Goal: Task Accomplishment & Management: Manage account settings

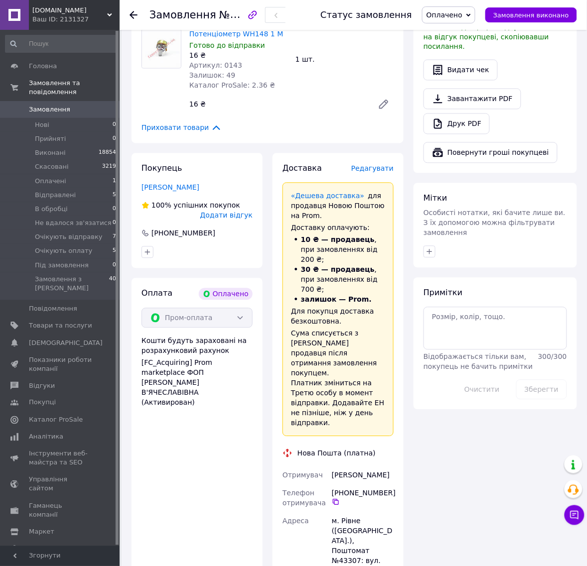
scroll to position [374, 0]
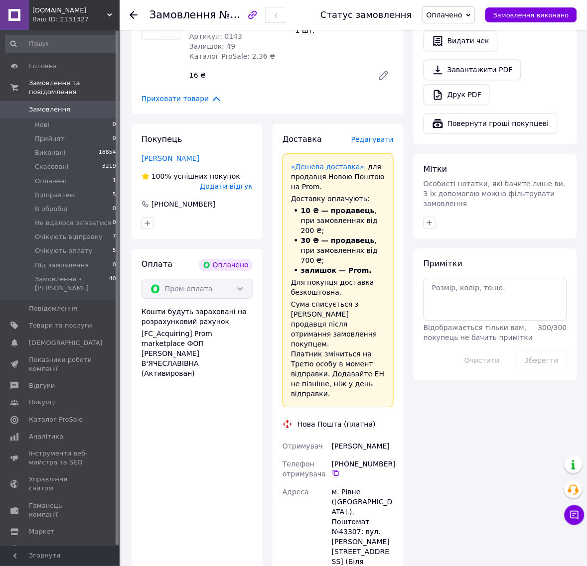
click at [350, 484] on div "м. Рівне ([GEOGRAPHIC_DATA].), Поштомат №43307: вул. [PERSON_NAME][STREET_ADDRE…" at bounding box center [363, 533] width 66 height 98
copy div "Рівне"
click at [347, 484] on div "м. Рівне ([GEOGRAPHIC_DATA].), Поштомат №43307: вул. [PERSON_NAME][STREET_ADDRE…" at bounding box center [363, 533] width 66 height 98
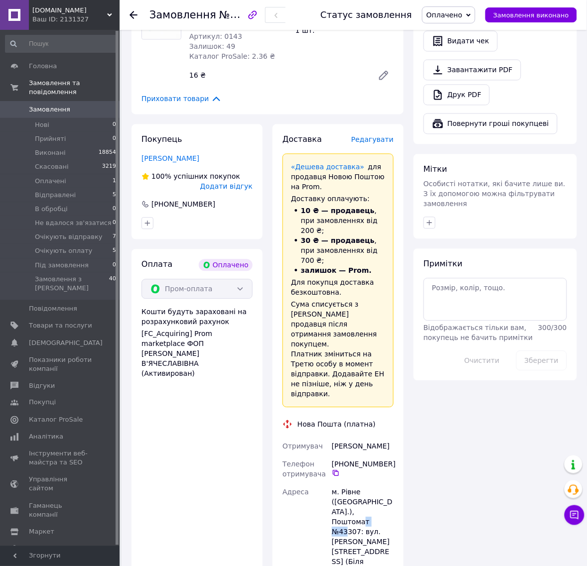
copy div "43307"
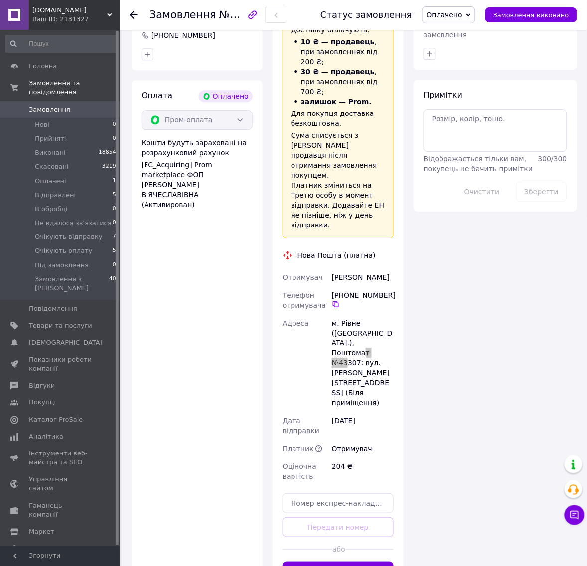
scroll to position [616, 0]
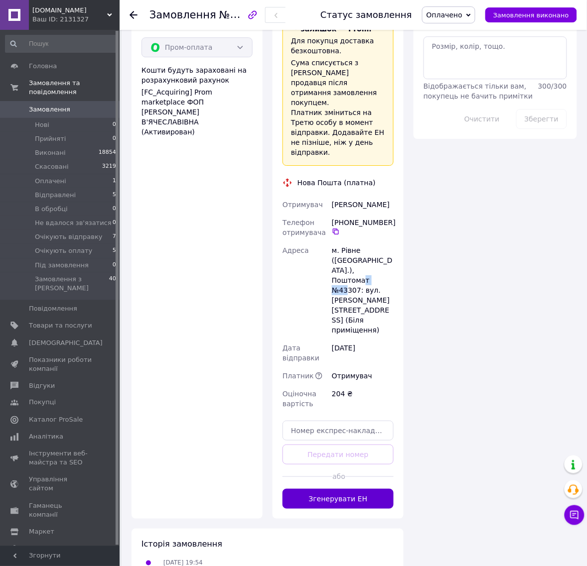
click at [333, 489] on button "Згенерувати ЕН" at bounding box center [337, 499] width 111 height 20
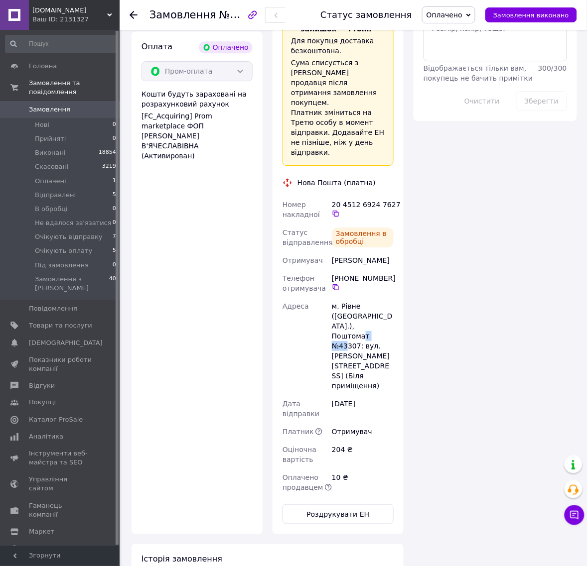
scroll to position [632, 0]
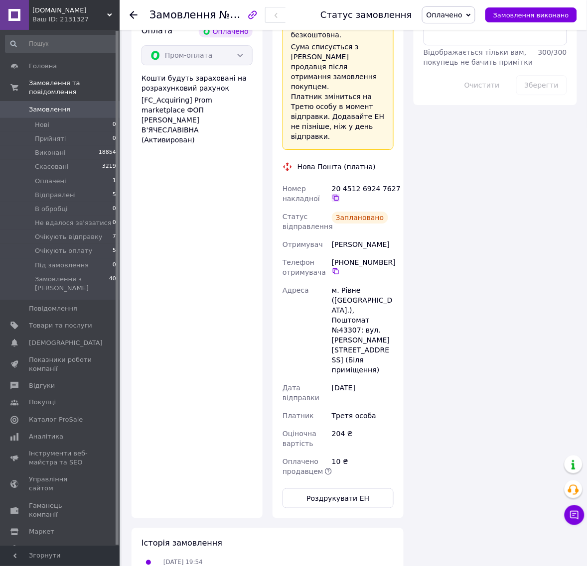
click at [335, 194] on icon at bounding box center [336, 198] width 8 height 8
click at [474, 16] on span "Оплачено" at bounding box center [448, 14] width 53 height 17
click at [457, 82] on li "Очікують відправку" at bounding box center [466, 83] width 87 height 15
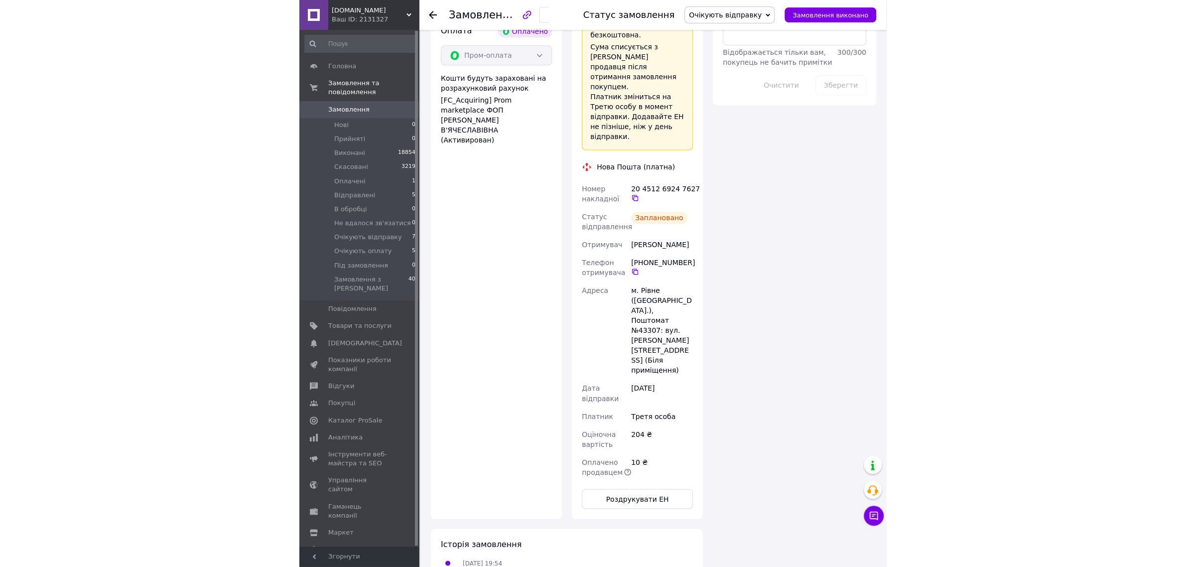
scroll to position [363, 0]
